Goal: Communication & Community: Participate in discussion

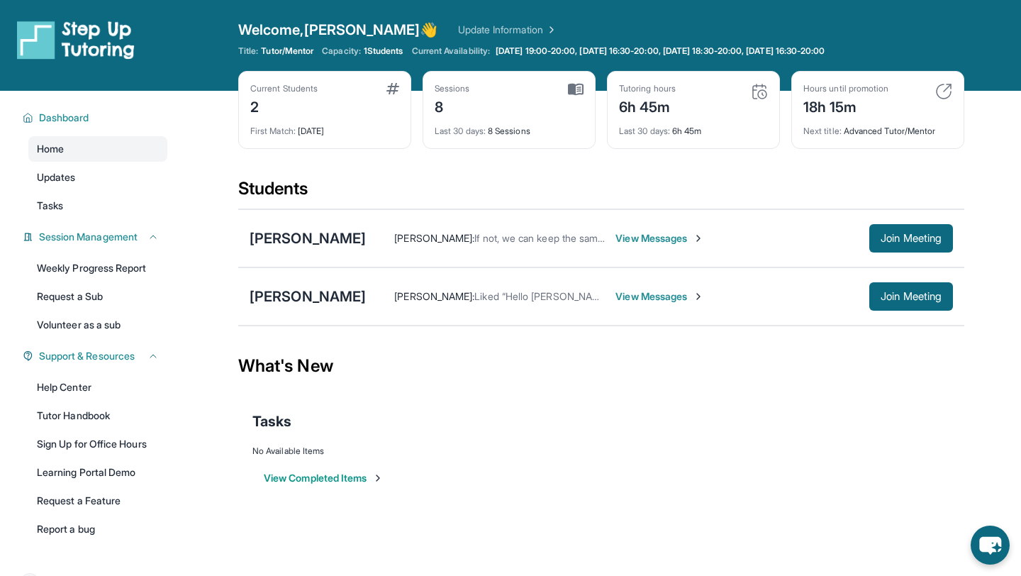
scroll to position [32, 0]
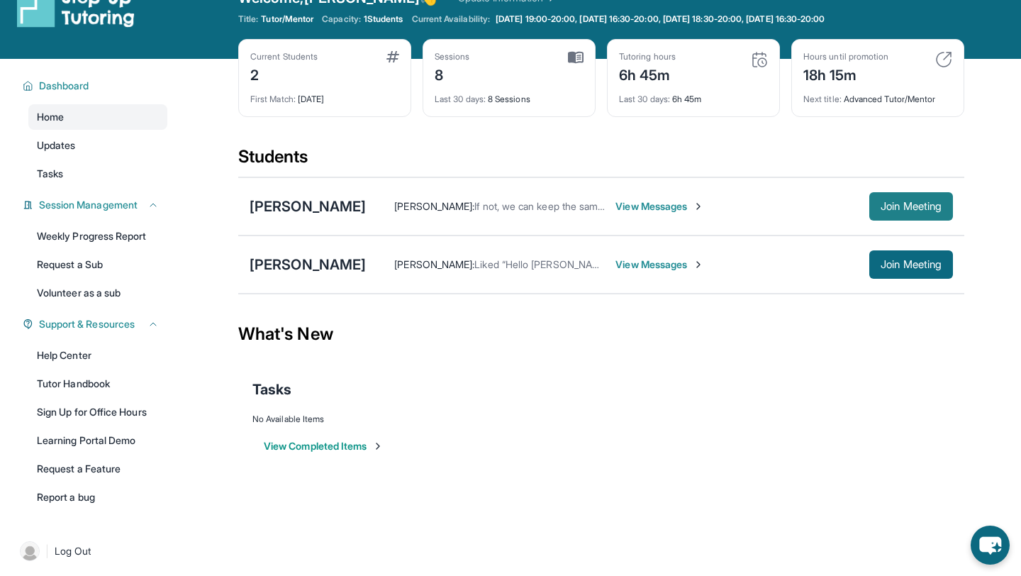
click at [882, 208] on span "Join Meeting" at bounding box center [911, 206] width 61 height 9
click at [616, 206] on span "View Messages" at bounding box center [660, 206] width 89 height 14
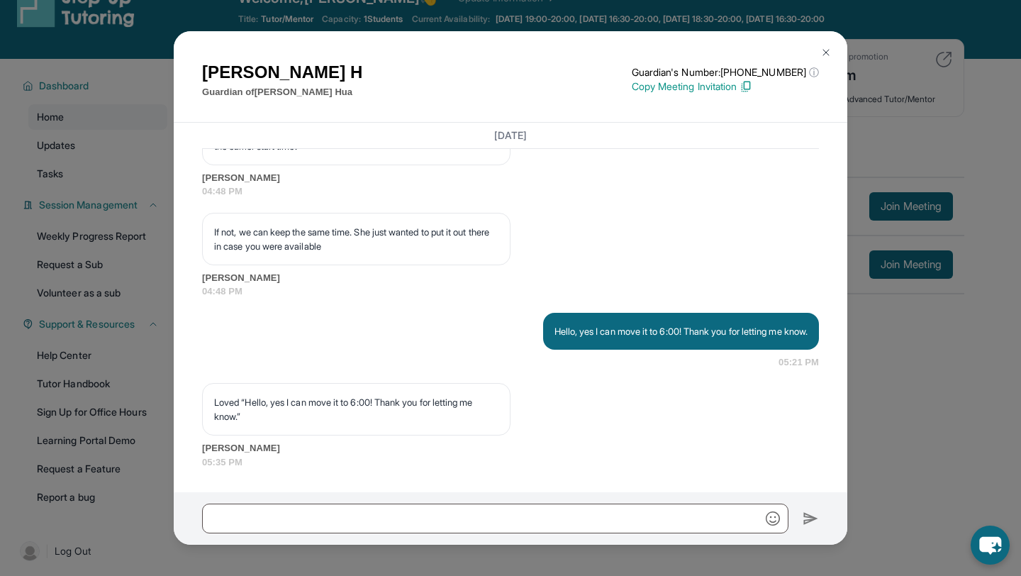
scroll to position [8541, 0]
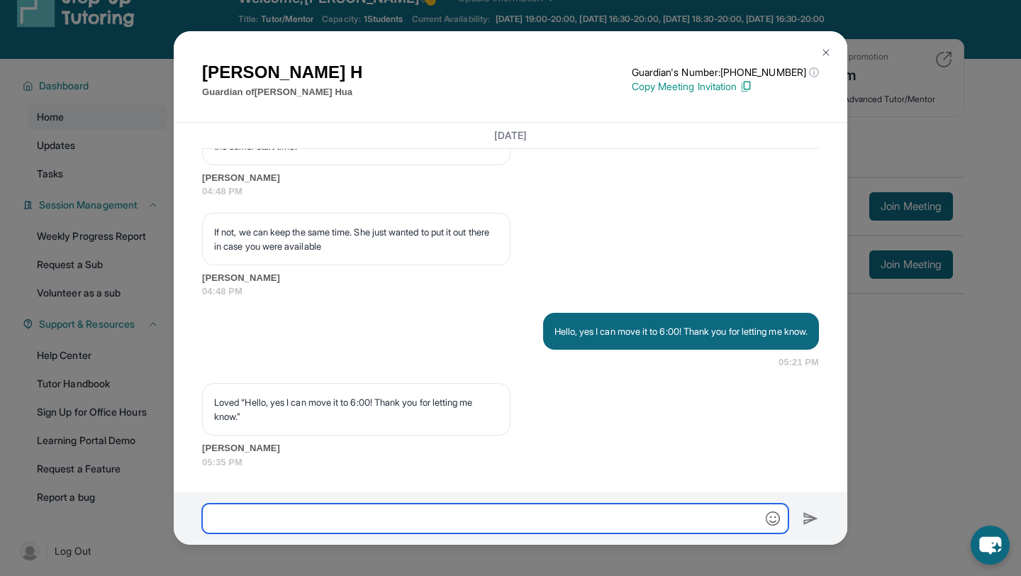
click at [596, 520] on input "text" at bounding box center [495, 519] width 587 height 30
type input "*"
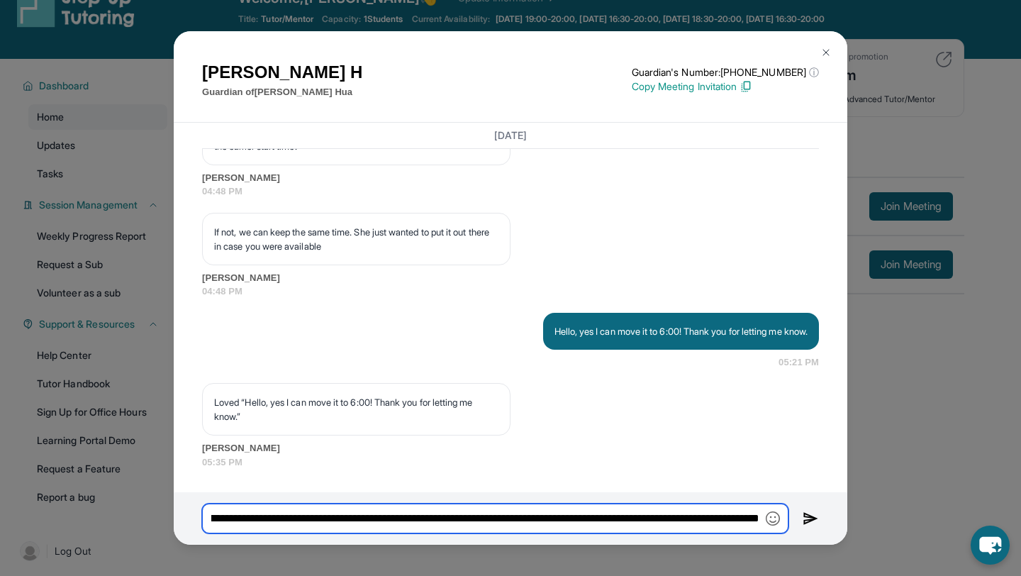
scroll to position [0, 143]
type input "**********"
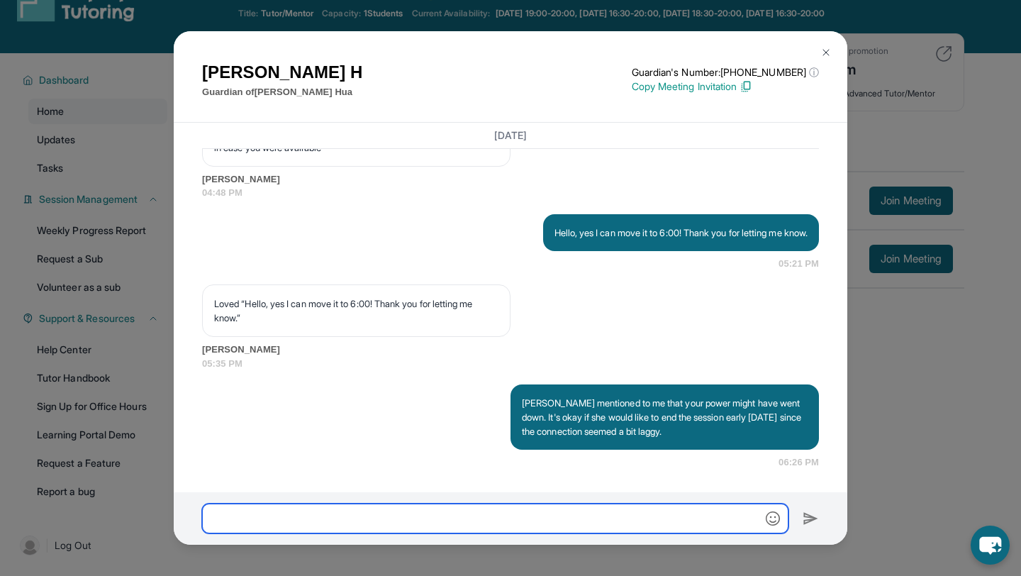
scroll to position [91, 0]
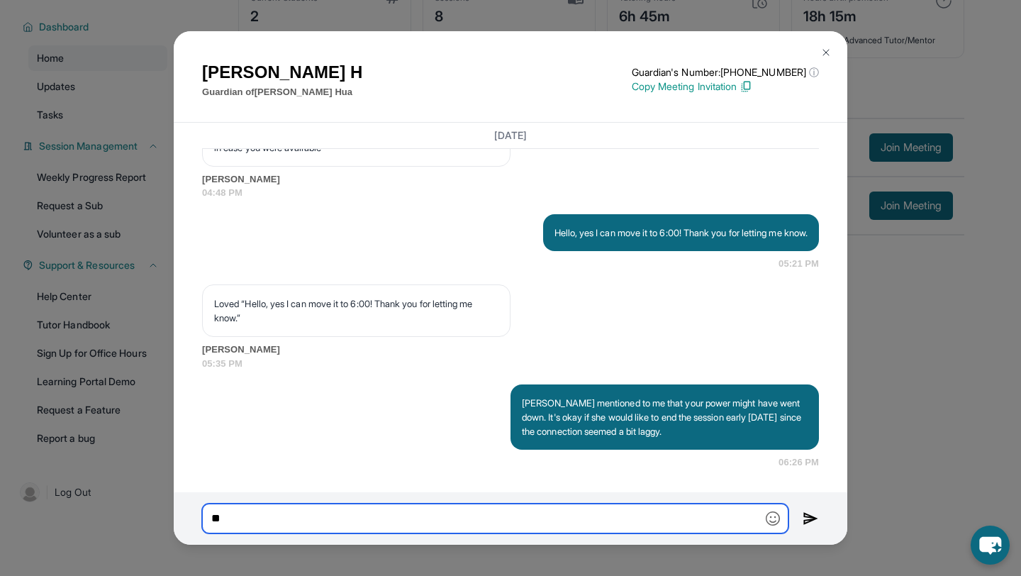
type input "*"
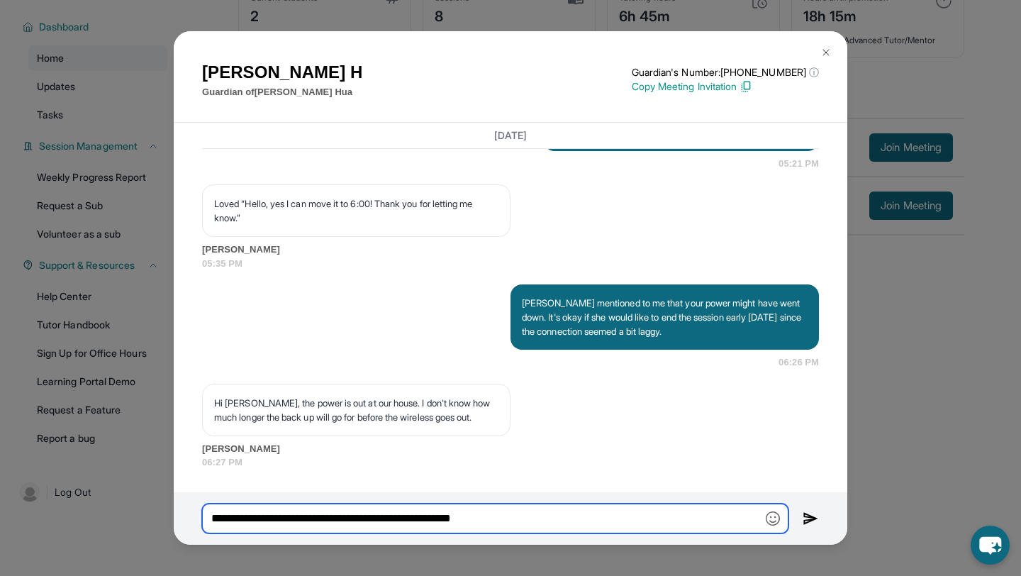
scroll to position [8740, 0]
type input "*"
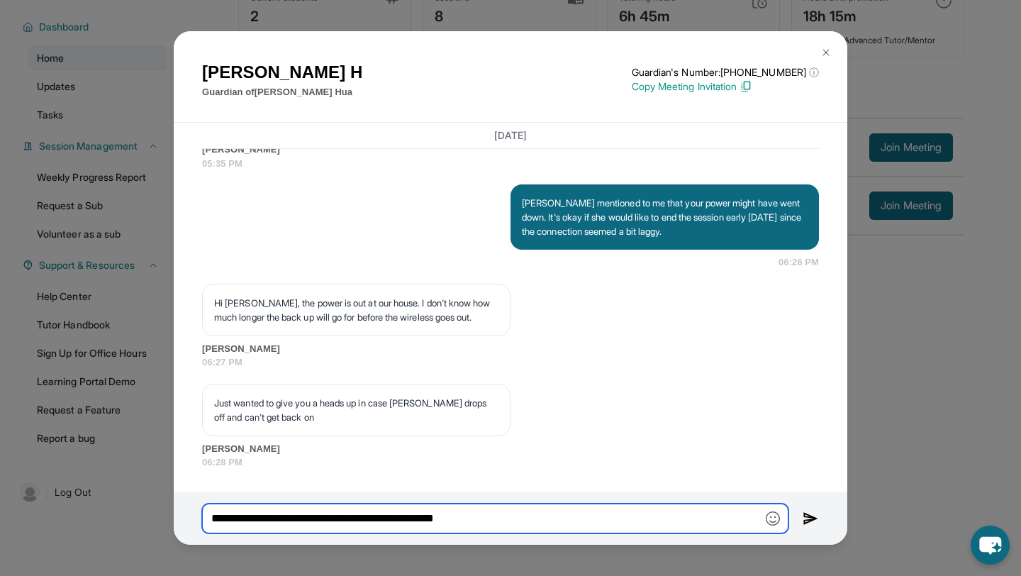
scroll to position [8840, 0]
type input "**********"
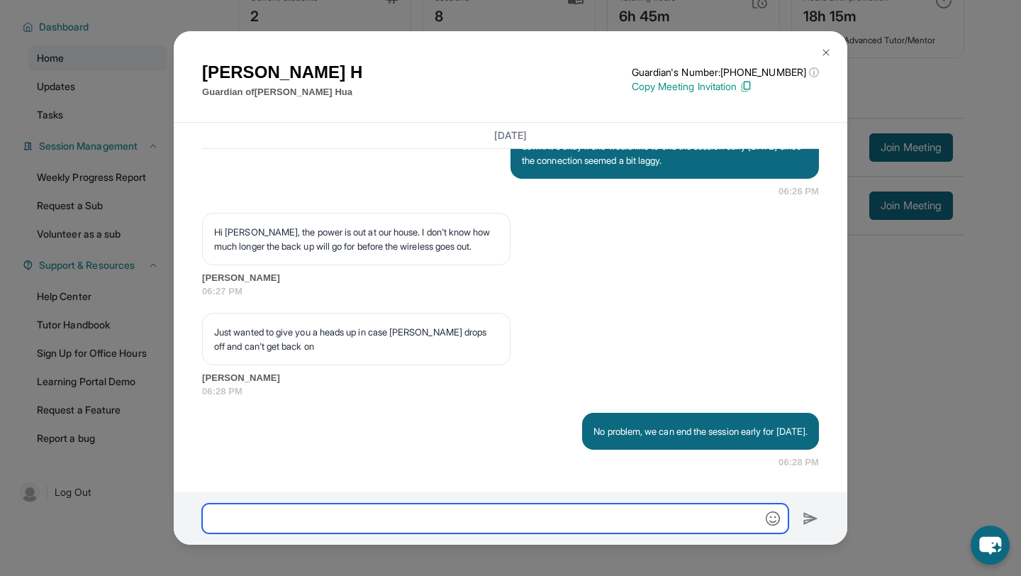
scroll to position [8911, 0]
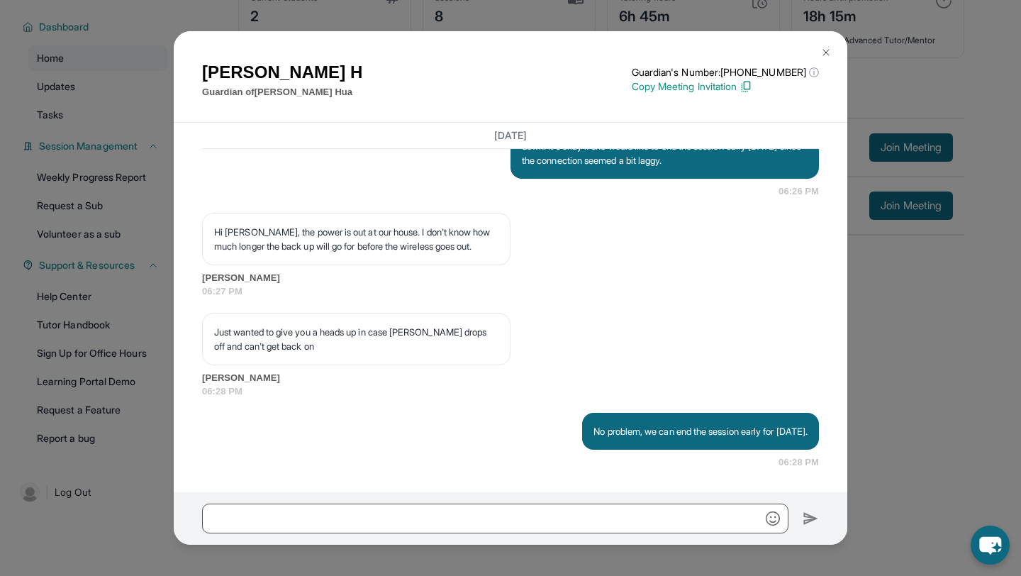
click at [822, 50] on img at bounding box center [826, 52] width 11 height 11
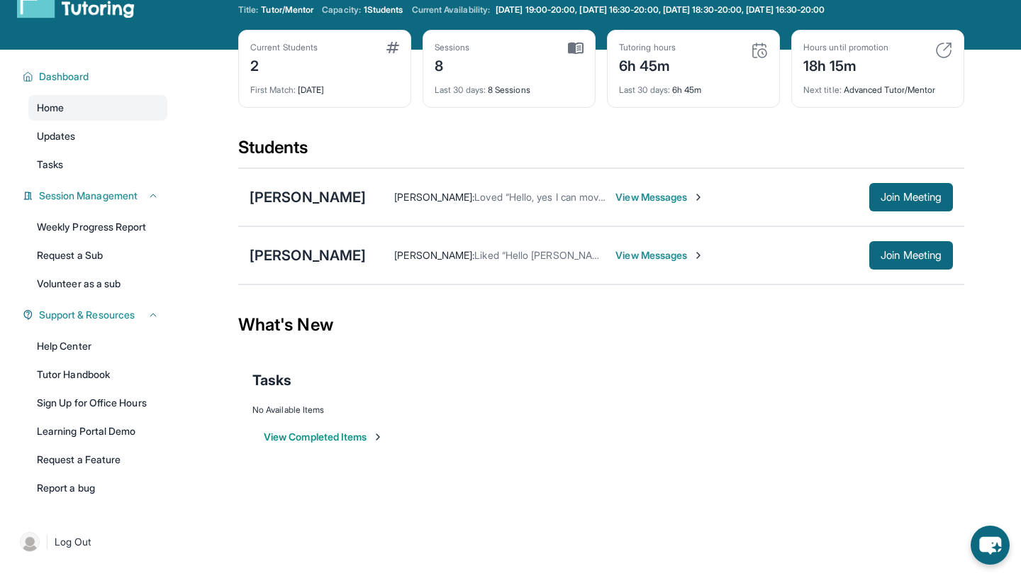
scroll to position [0, 0]
